Goal: Navigation & Orientation: Understand site structure

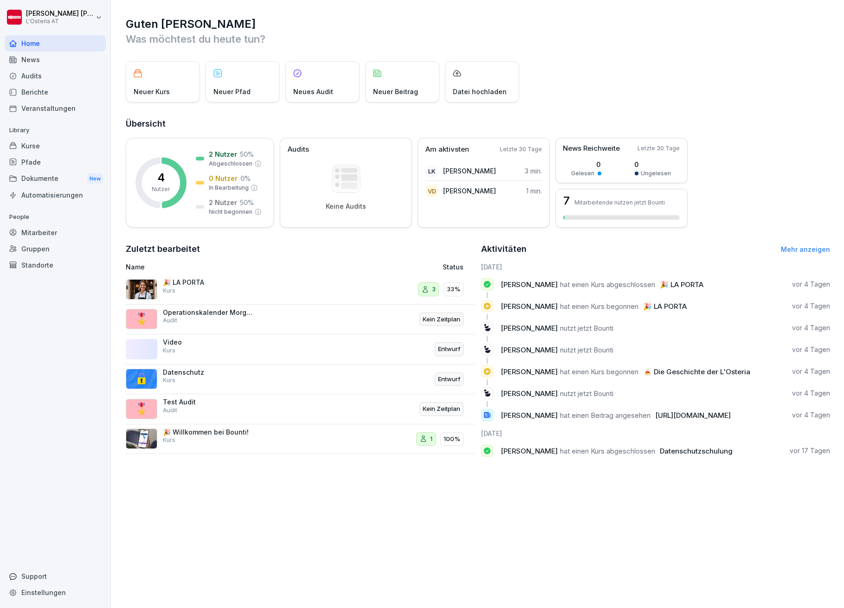
click at [31, 148] on div "Kurse" at bounding box center [55, 146] width 101 height 16
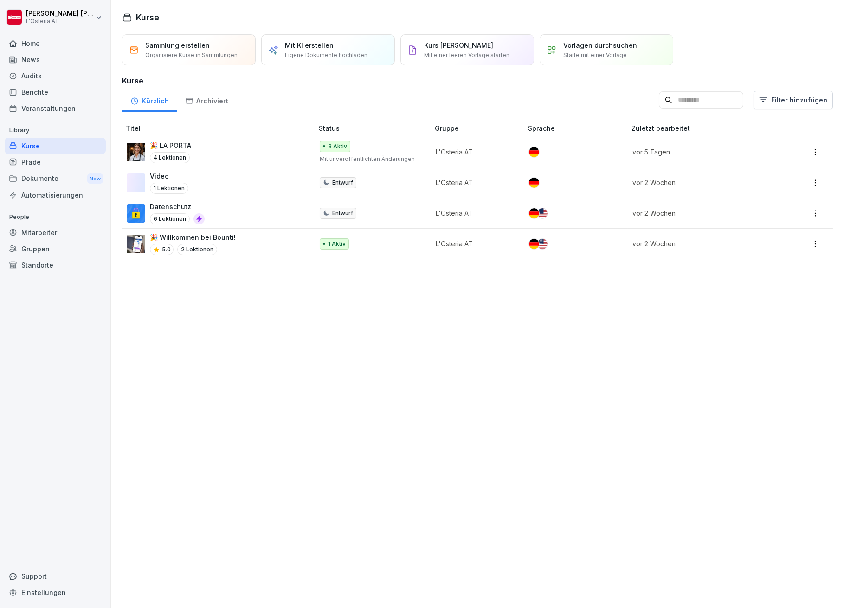
click at [553, 353] on div "Sammlung erstellen Organisiere Kurse in Sammlungen Mit KI erstellen Eigene Doku…" at bounding box center [477, 318] width 733 height 579
click at [457, 431] on div "Sammlung erstellen Organisiere Kurse in Sammlungen Mit KI erstellen Eigene Doku…" at bounding box center [477, 318] width 733 height 579
click at [40, 234] on div "Mitarbeiter" at bounding box center [55, 233] width 101 height 16
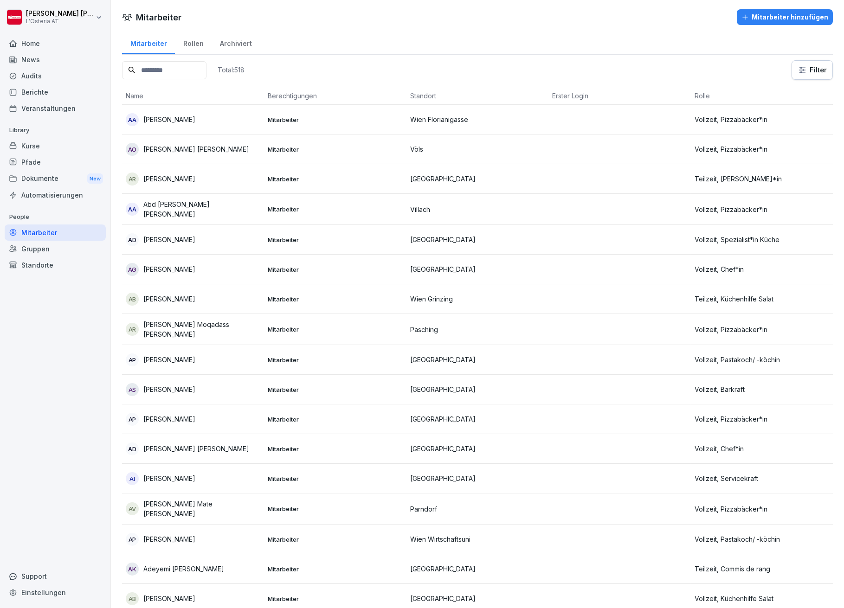
scroll to position [1113, 0]
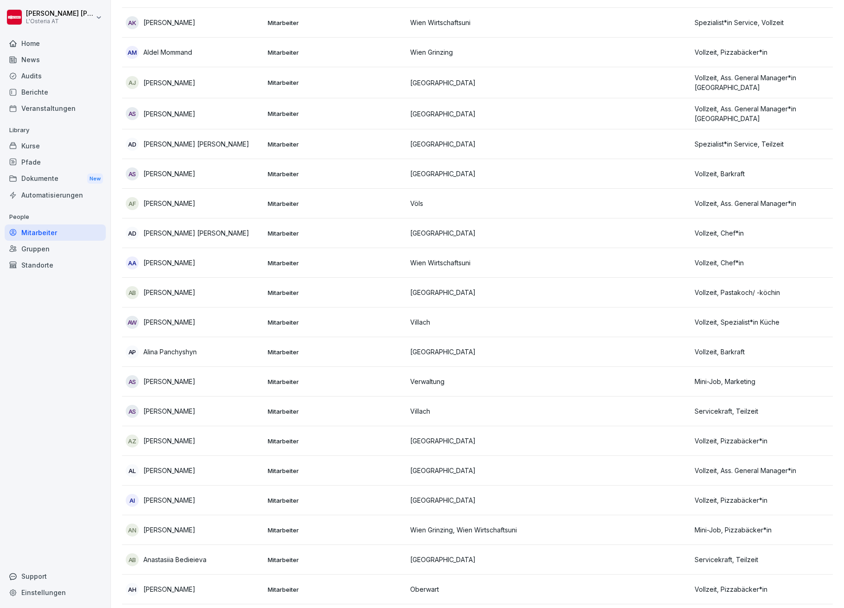
click at [30, 246] on div "Gruppen" at bounding box center [55, 249] width 101 height 16
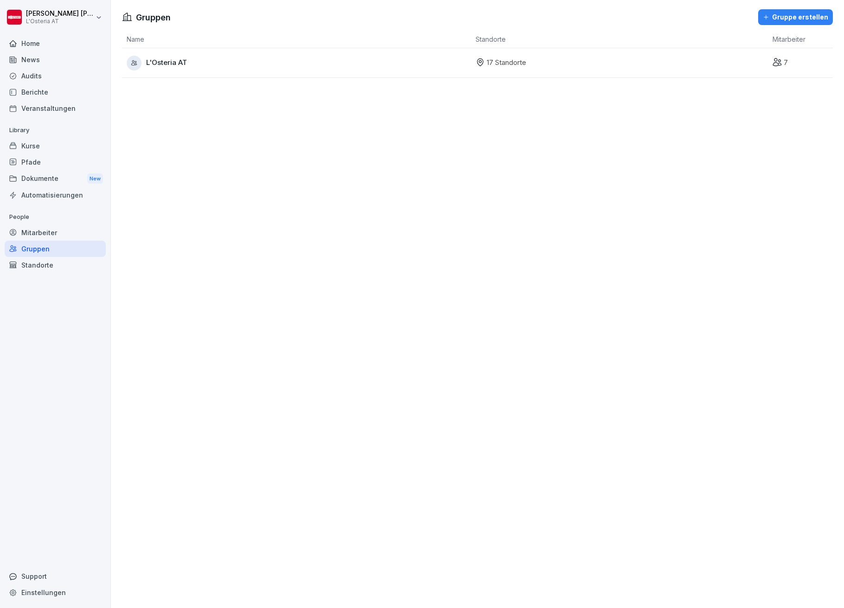
click at [49, 263] on div "Standorte" at bounding box center [55, 265] width 101 height 16
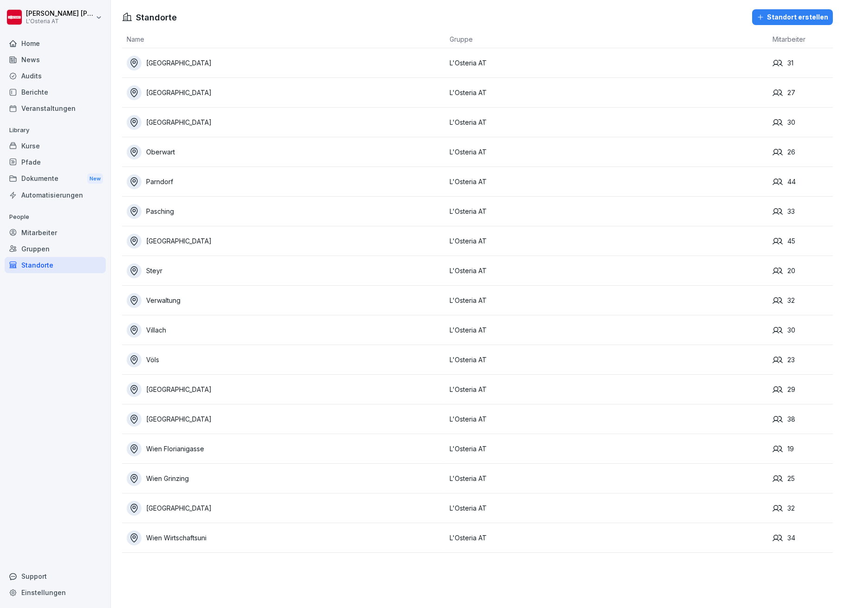
click at [154, 153] on div "Oberwart" at bounding box center [286, 152] width 318 height 15
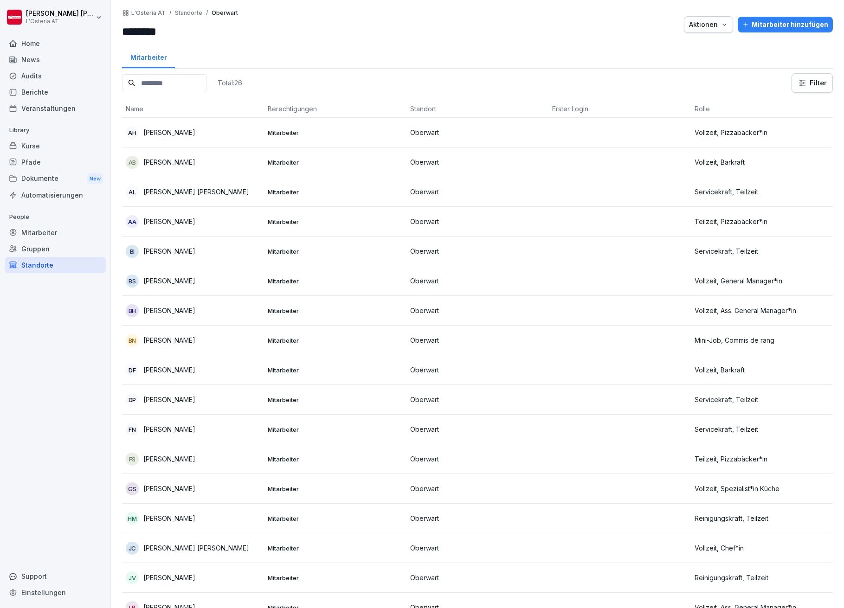
click at [37, 244] on div "Gruppen" at bounding box center [55, 249] width 101 height 16
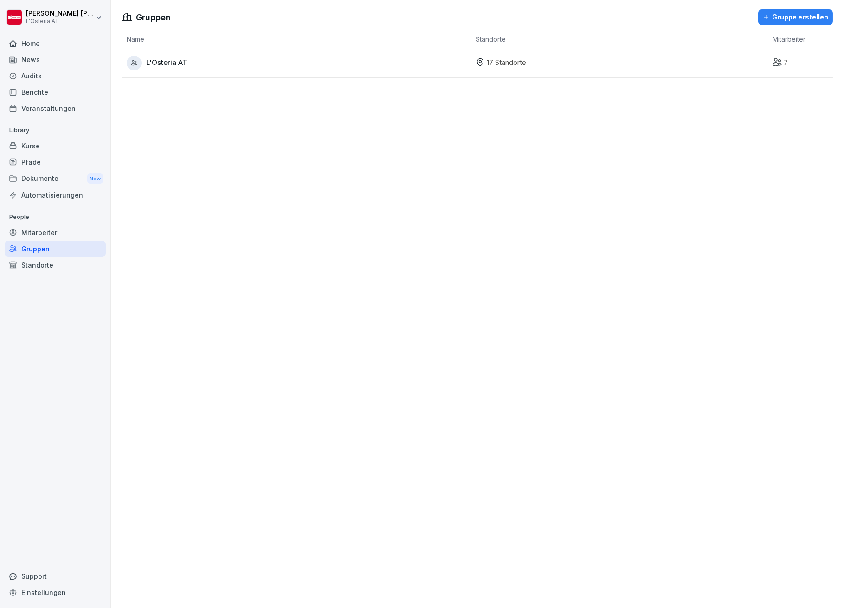
click at [166, 62] on span "L'Osteria AT" at bounding box center [166, 63] width 41 height 11
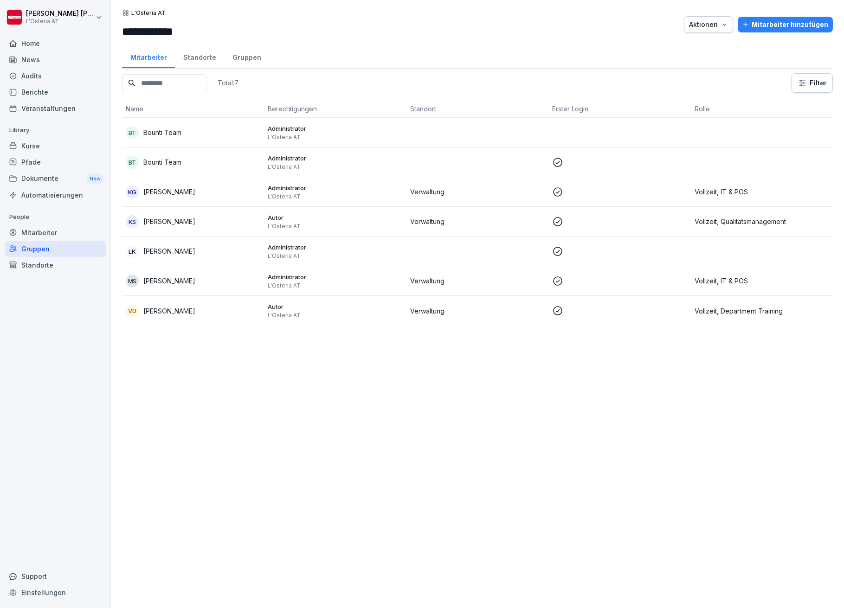
click at [239, 55] on div "Gruppen" at bounding box center [246, 57] width 45 height 24
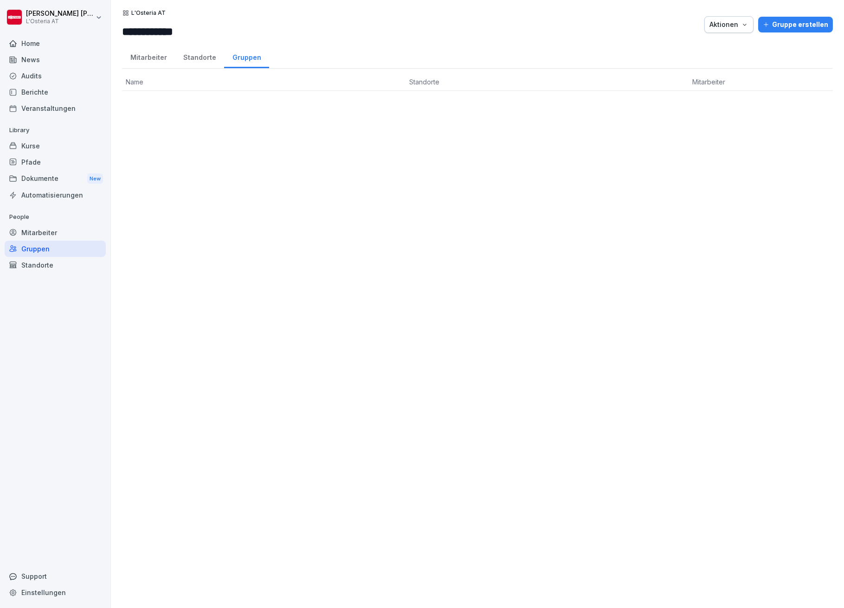
click at [204, 58] on div "Standorte" at bounding box center [199, 57] width 49 height 24
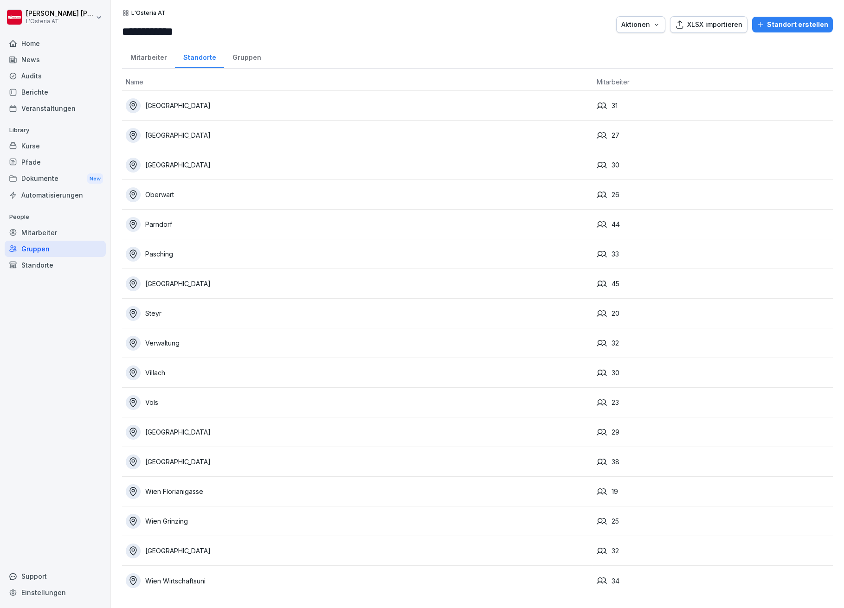
click at [154, 57] on div "Mitarbeiter" at bounding box center [148, 57] width 53 height 24
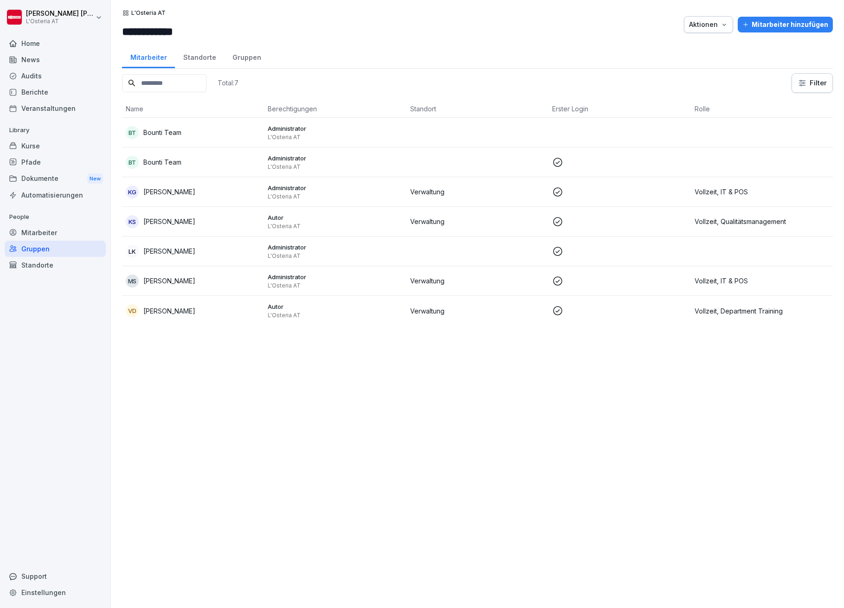
click at [39, 228] on div "Mitarbeiter" at bounding box center [55, 233] width 101 height 16
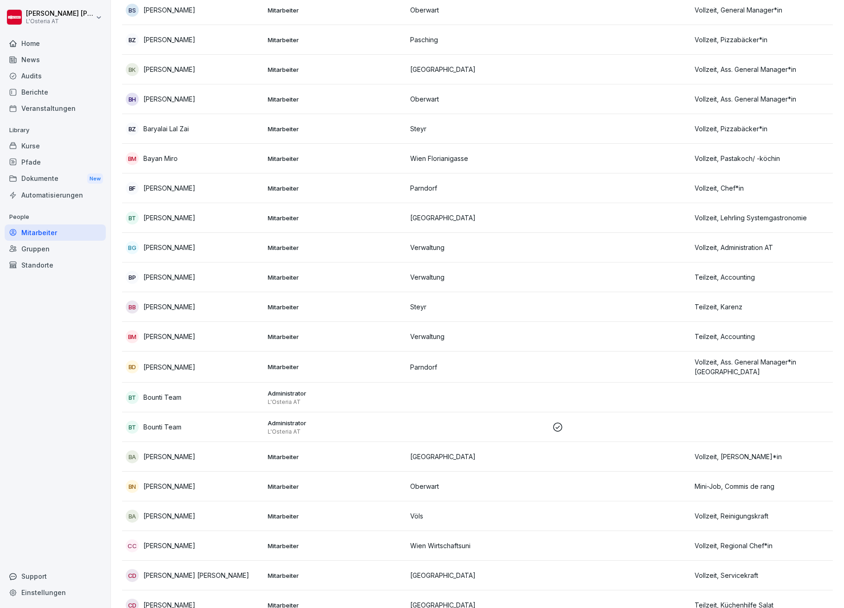
scroll to position [3031, 0]
click at [39, 267] on div "Standorte" at bounding box center [55, 265] width 101 height 16
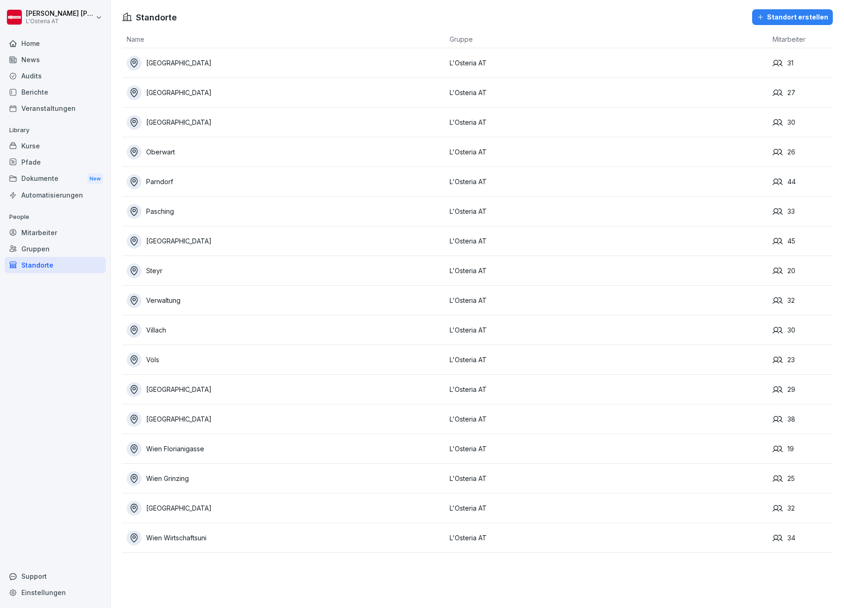
click at [544, 11] on div "Standorte Standort erstellen" at bounding box center [477, 17] width 733 height 16
click at [36, 247] on div "Gruppen" at bounding box center [55, 249] width 101 height 16
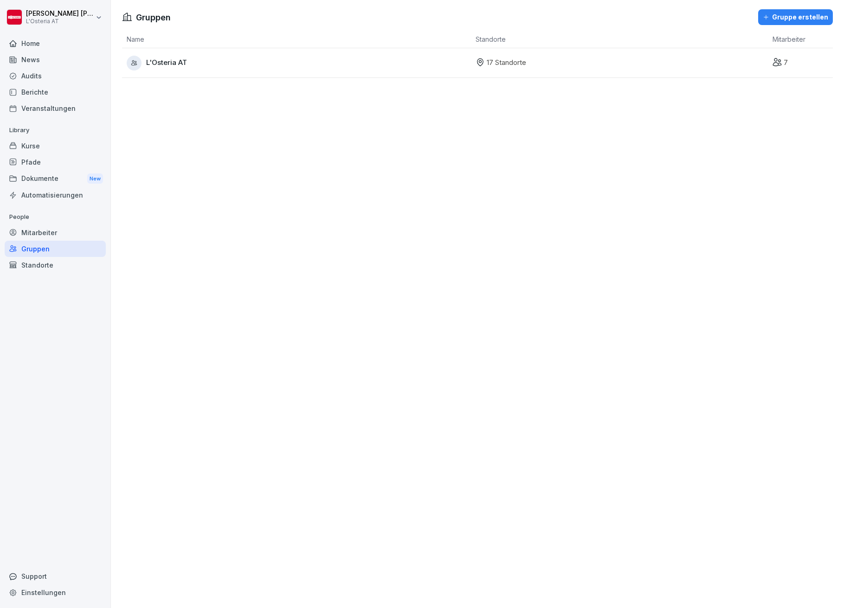
click at [165, 58] on span "L'Osteria AT" at bounding box center [166, 63] width 41 height 11
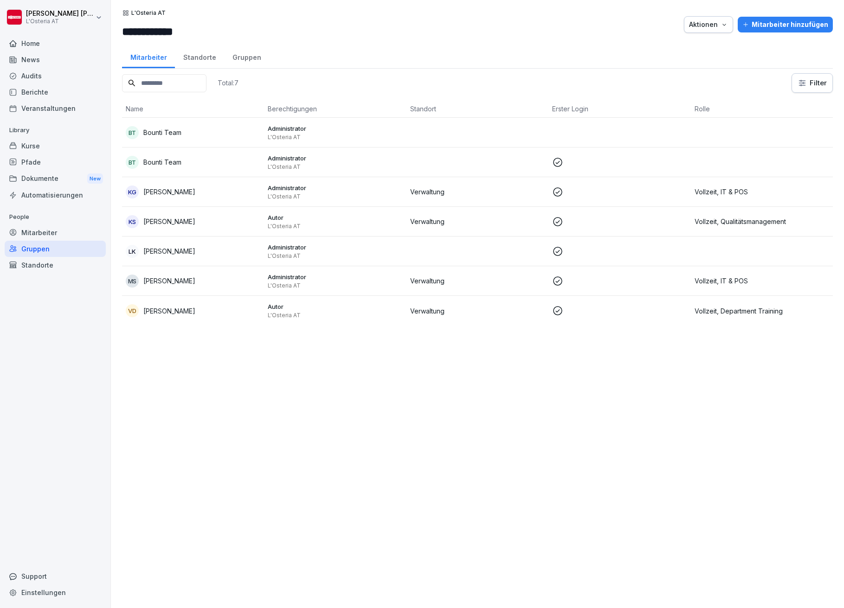
click at [250, 54] on div "Gruppen" at bounding box center [246, 57] width 45 height 24
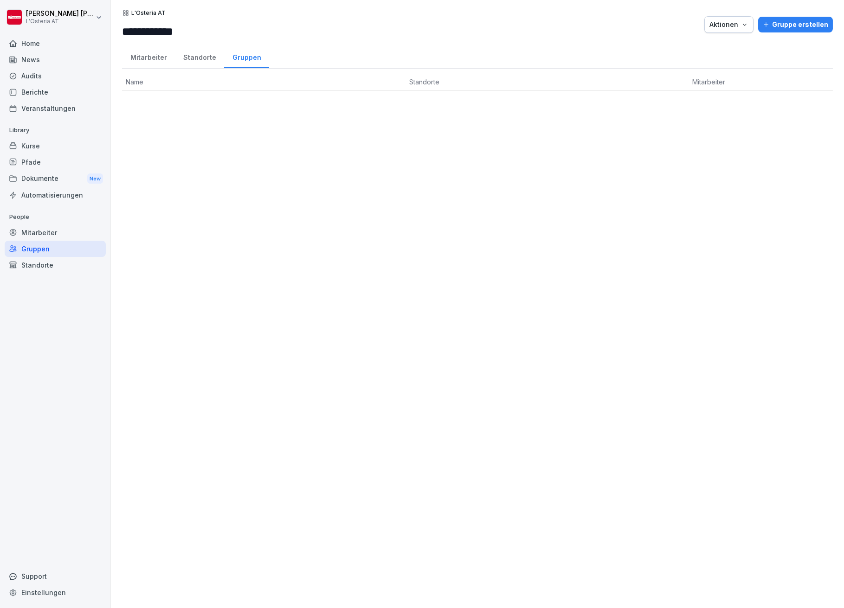
click at [39, 264] on div "Standorte" at bounding box center [55, 265] width 101 height 16
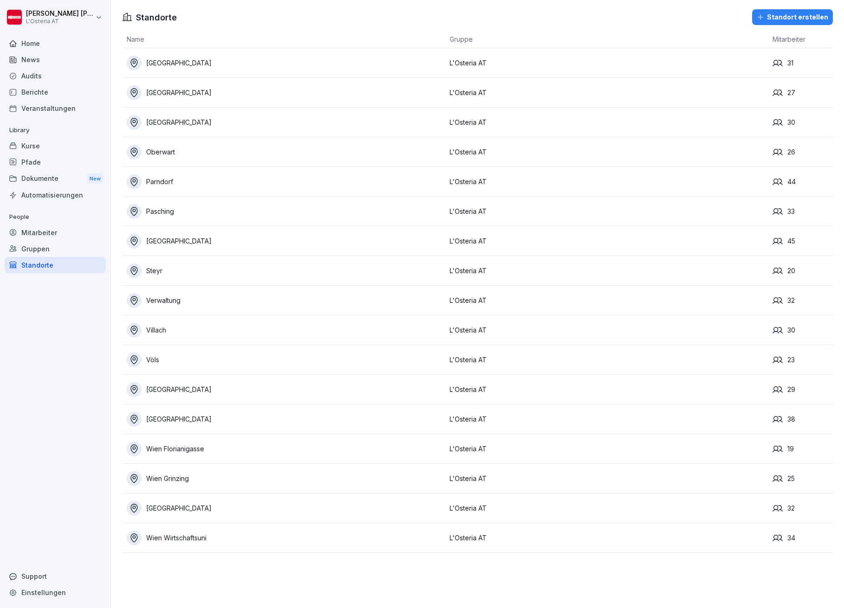
click at [606, 11] on div "Standorte Standort erstellen" at bounding box center [477, 17] width 733 height 16
click at [37, 159] on div "Pfade" at bounding box center [55, 162] width 101 height 16
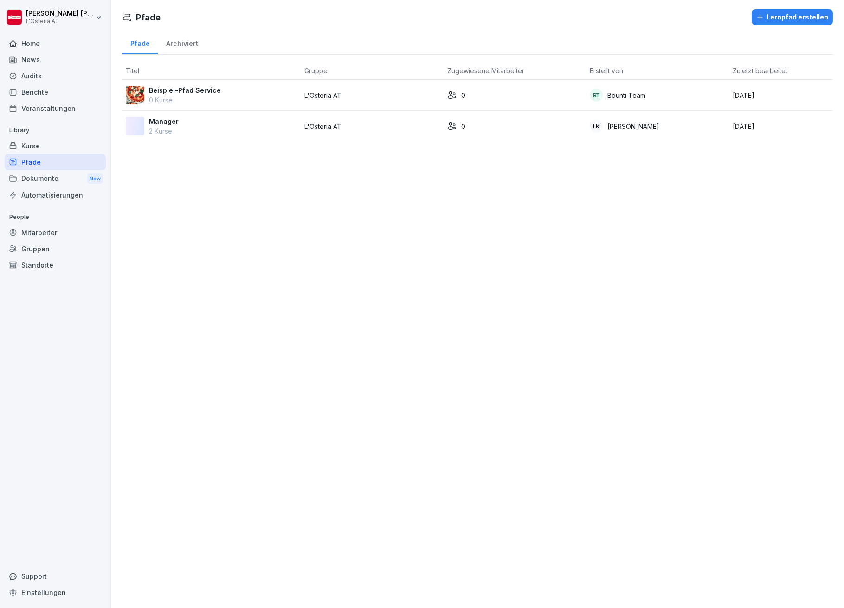
click at [41, 231] on div "Mitarbeiter" at bounding box center [55, 233] width 101 height 16
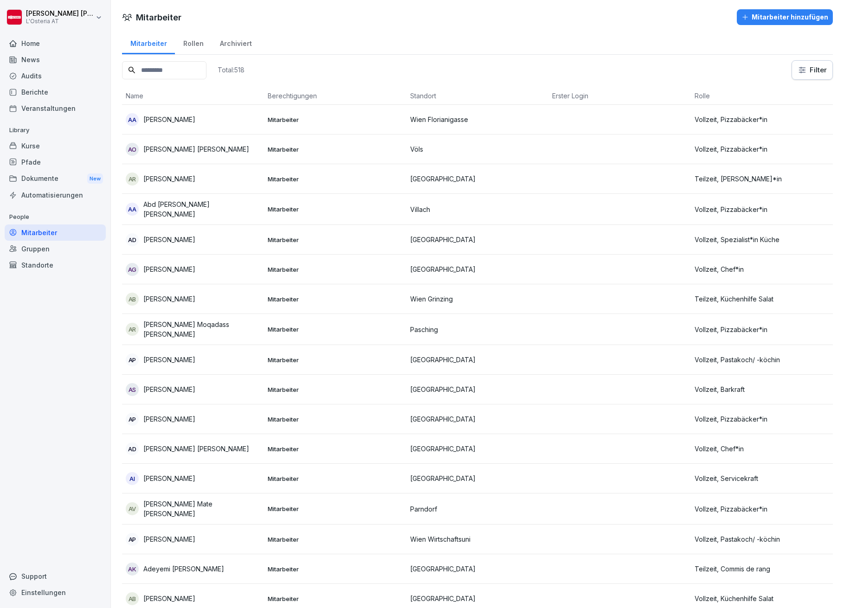
click at [191, 42] on div "Rollen" at bounding box center [193, 43] width 37 height 24
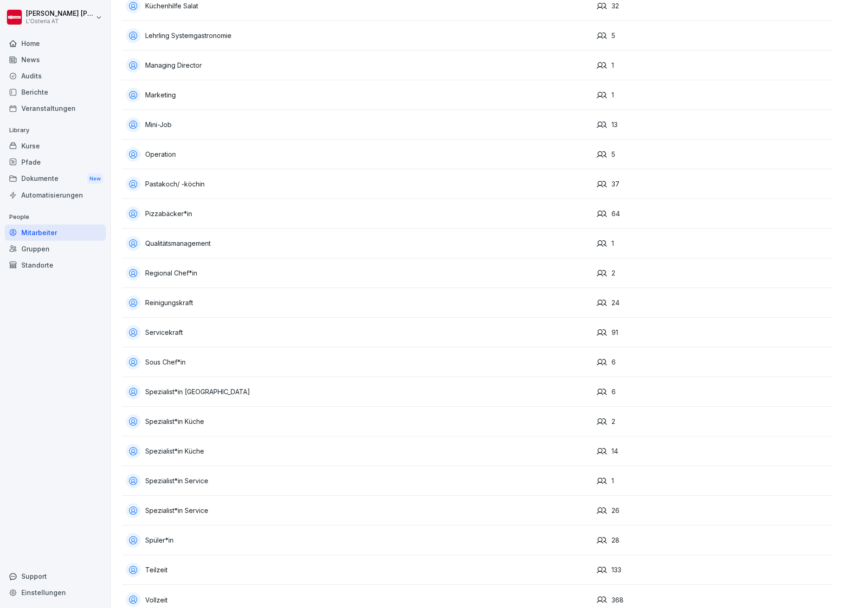
scroll to position [673, 0]
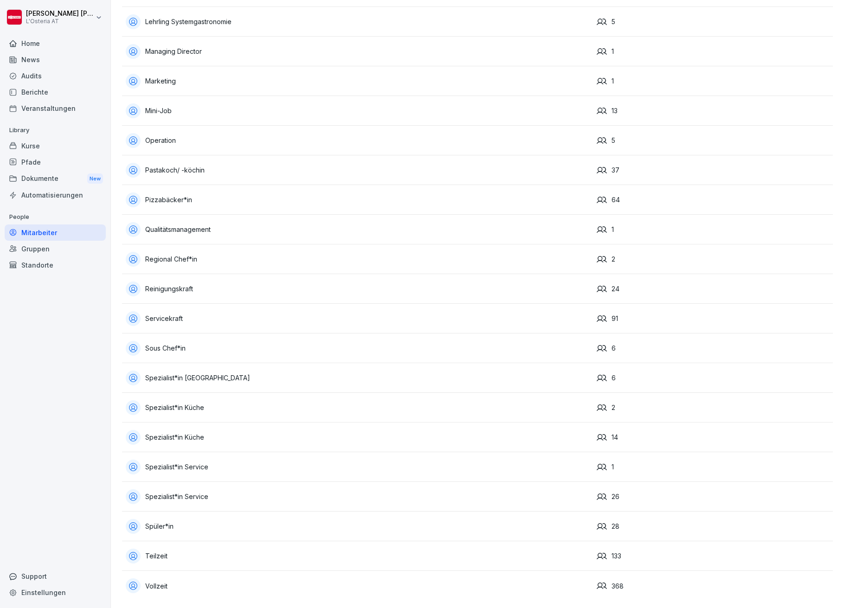
click at [46, 146] on div "Kurse" at bounding box center [55, 146] width 101 height 16
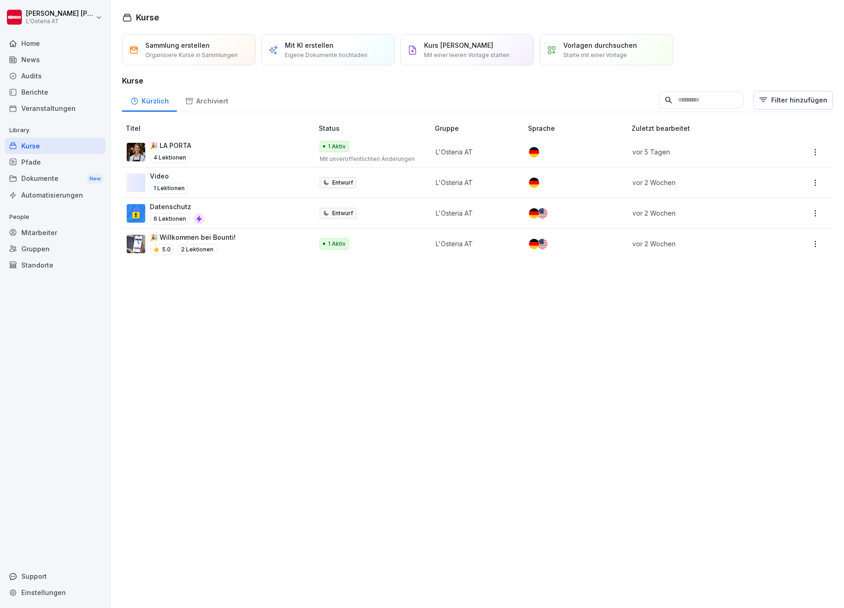
click at [43, 228] on div "Mitarbeiter" at bounding box center [55, 233] width 101 height 16
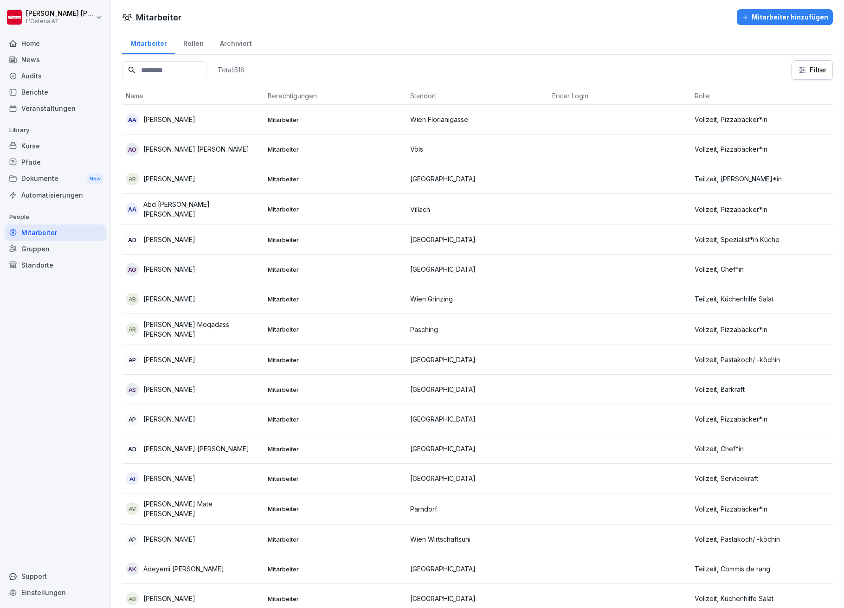
click at [195, 44] on div "Rollen" at bounding box center [193, 43] width 37 height 24
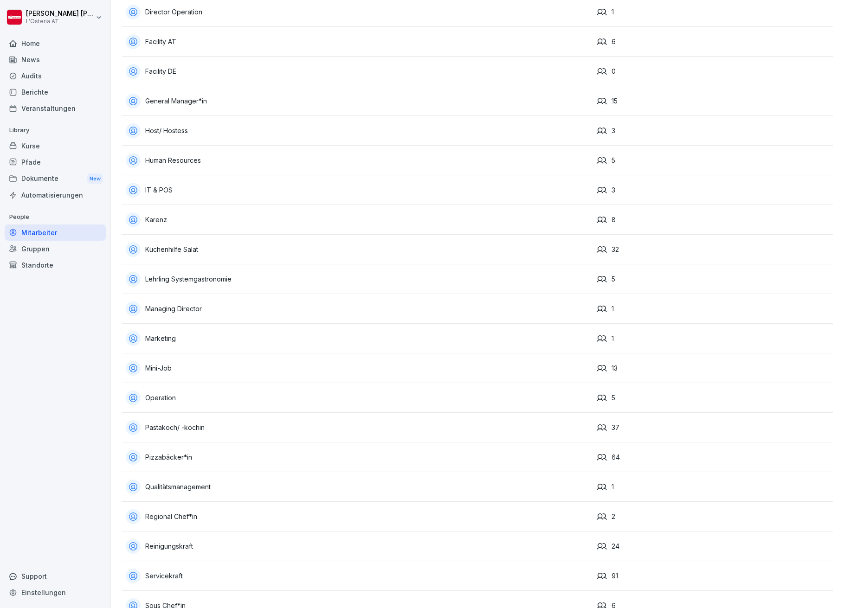
scroll to position [433, 0]
